Goal: Find specific page/section: Find specific page/section

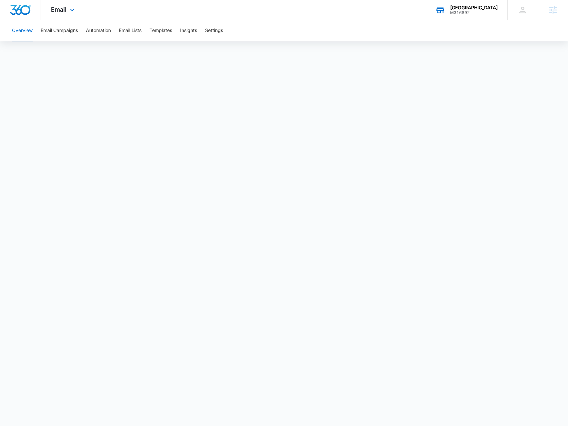
click at [473, 8] on div "[GEOGRAPHIC_DATA]" at bounding box center [475, 7] width 48 height 5
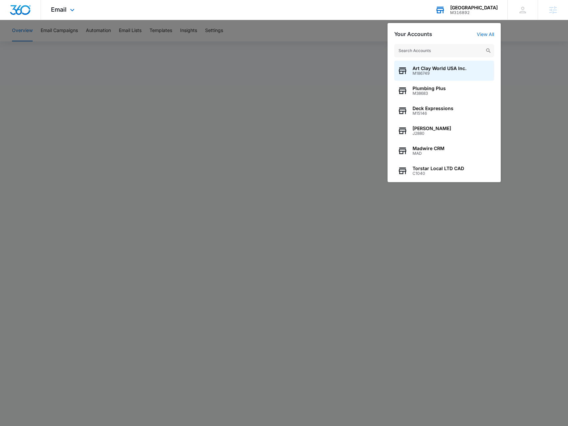
click at [438, 50] on input "text" at bounding box center [445, 50] width 100 height 13
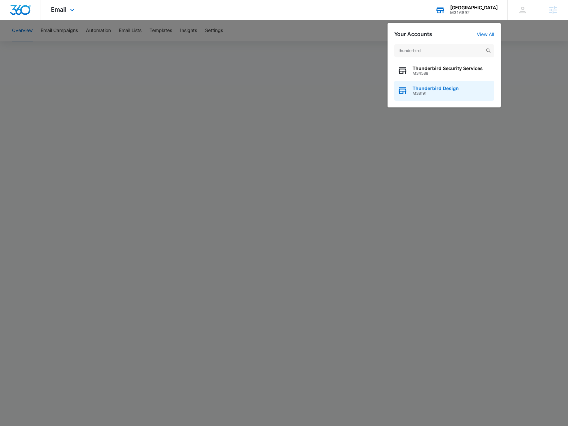
type input "thunderbird"
click at [442, 90] on span "Thunderbird Design" at bounding box center [436, 88] width 46 height 5
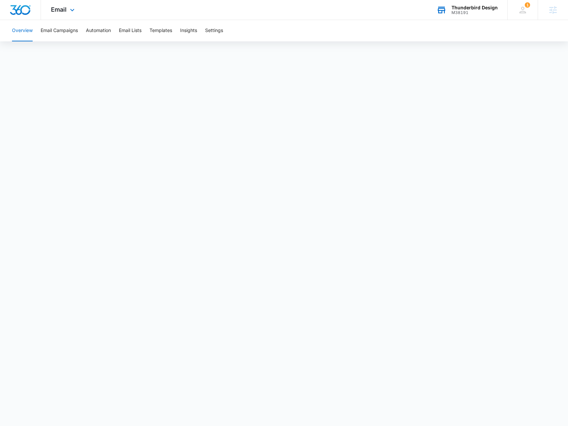
click at [73, 14] on div "Email Apps Reputation Websites Forms CRM Email Social Payments POS Content Ads …" at bounding box center [63, 10] width 45 height 20
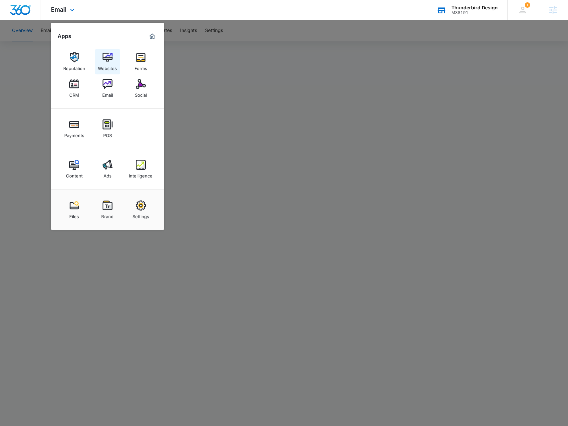
click at [108, 64] on div "Websites" at bounding box center [107, 66] width 19 height 9
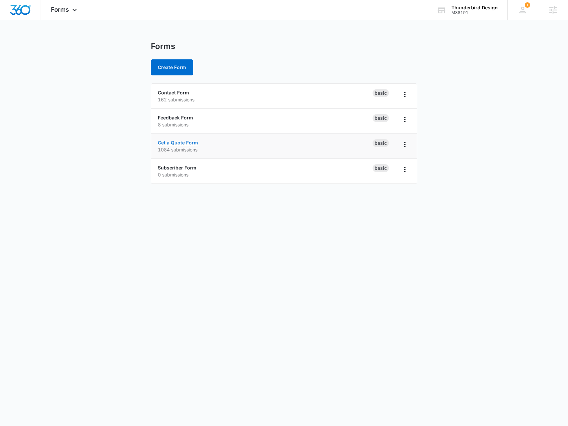
click at [190, 142] on link "Get a Quote Form" at bounding box center [178, 143] width 40 height 6
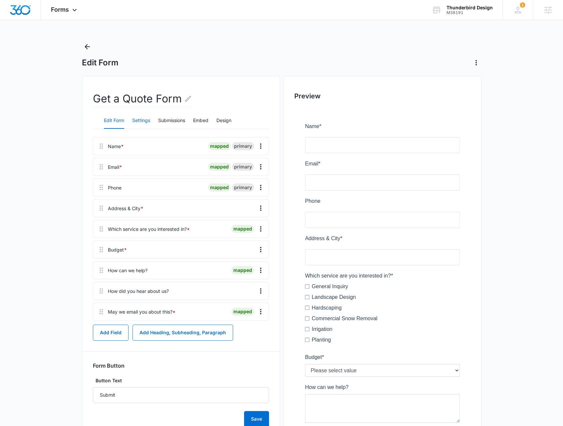
click at [147, 123] on button "Settings" at bounding box center [141, 121] width 18 height 16
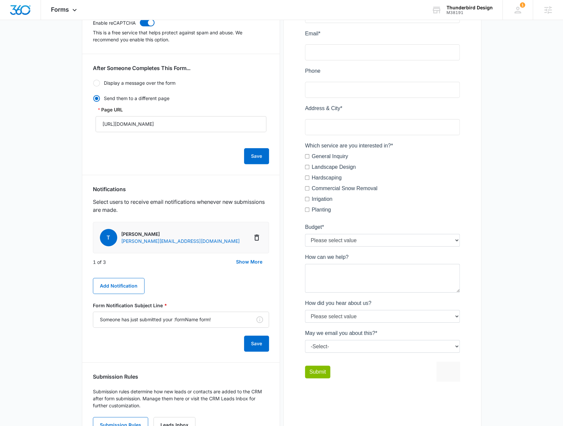
scroll to position [133, 0]
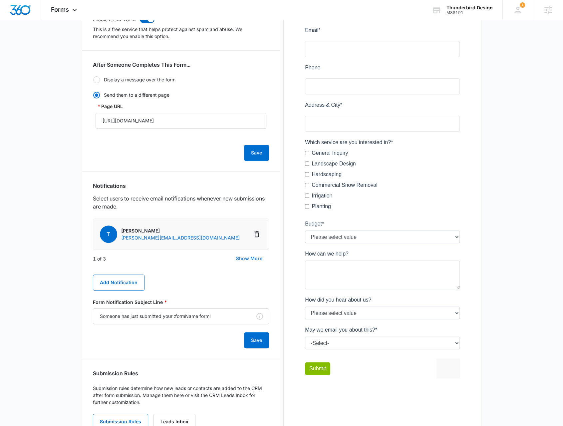
click at [248, 258] on button "Show More" at bounding box center [250, 258] width 40 height 16
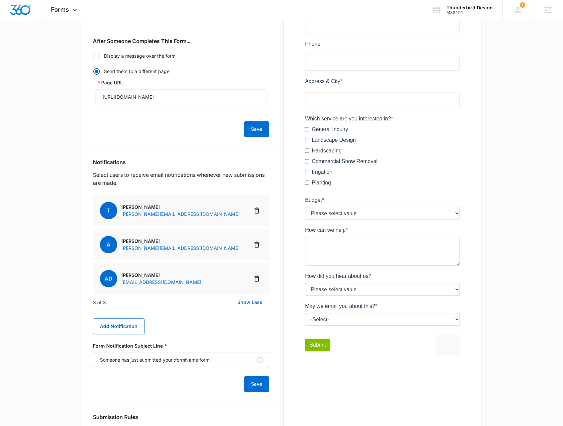
scroll to position [200, 0]
